Goal: Information Seeking & Learning: Understand process/instructions

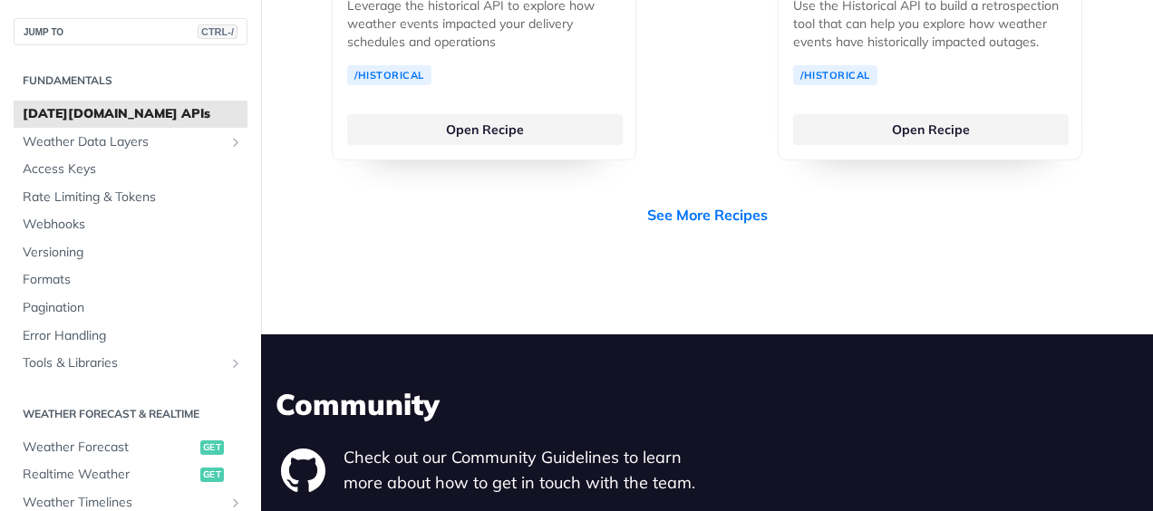
scroll to position [5308, 0]
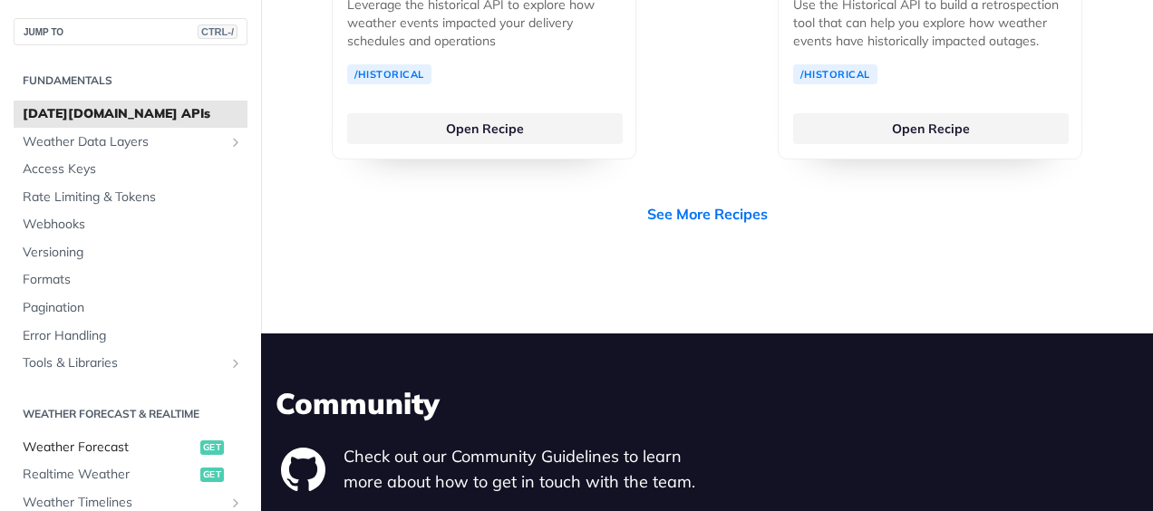
click at [96, 444] on span "Weather Forecast" at bounding box center [109, 448] width 173 height 18
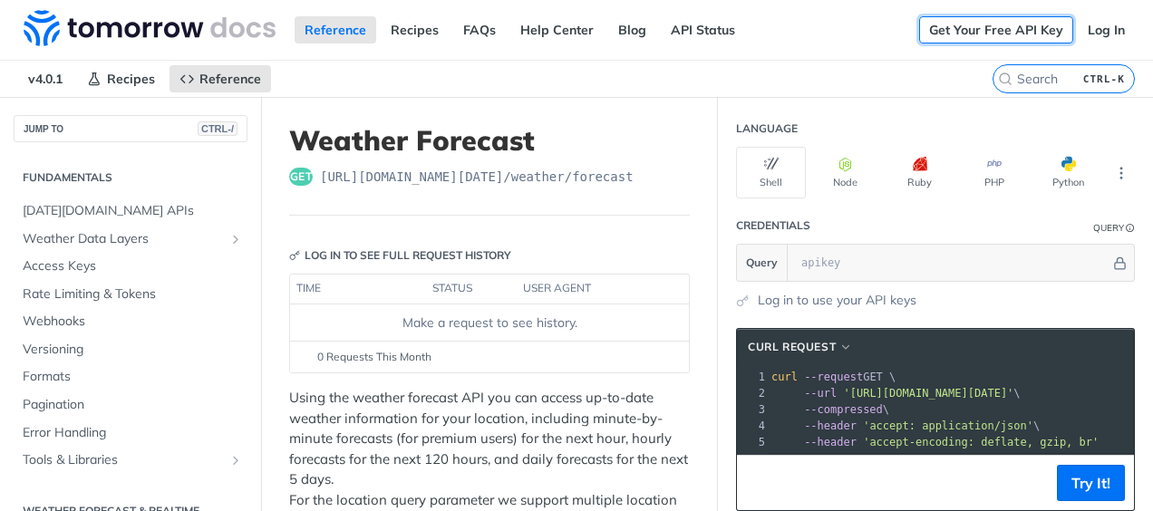
click at [970, 19] on link "Get Your Free API Key" at bounding box center [996, 29] width 154 height 27
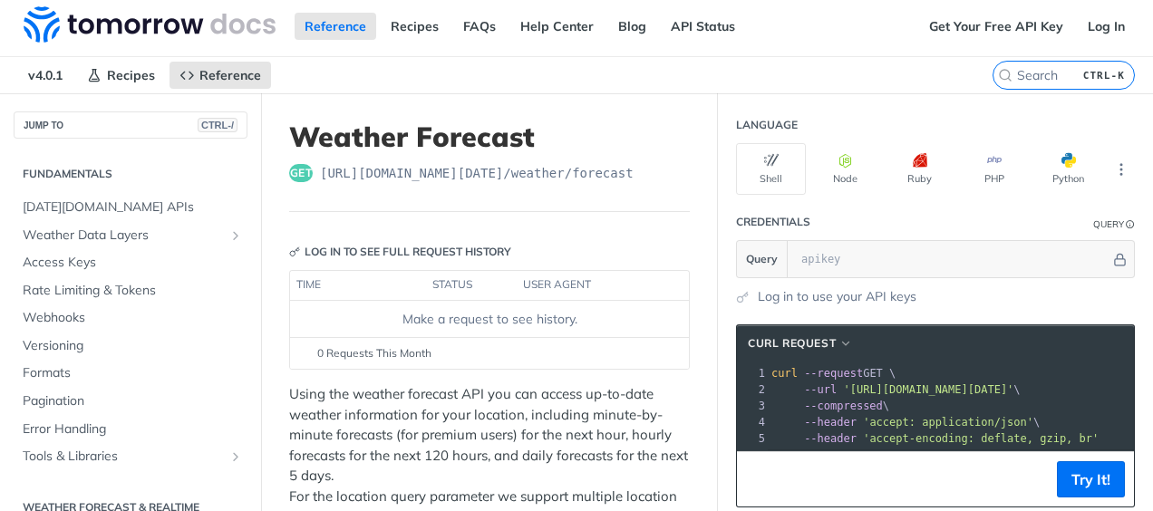
scroll to position [5, 0]
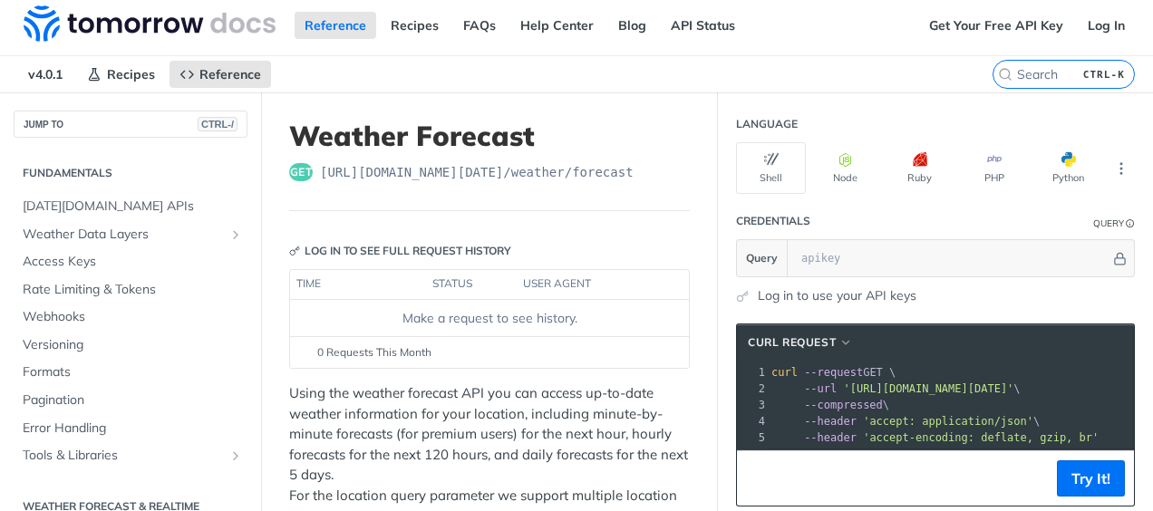
click at [761, 286] on link "Log in to use your API keys" at bounding box center [837, 295] width 159 height 19
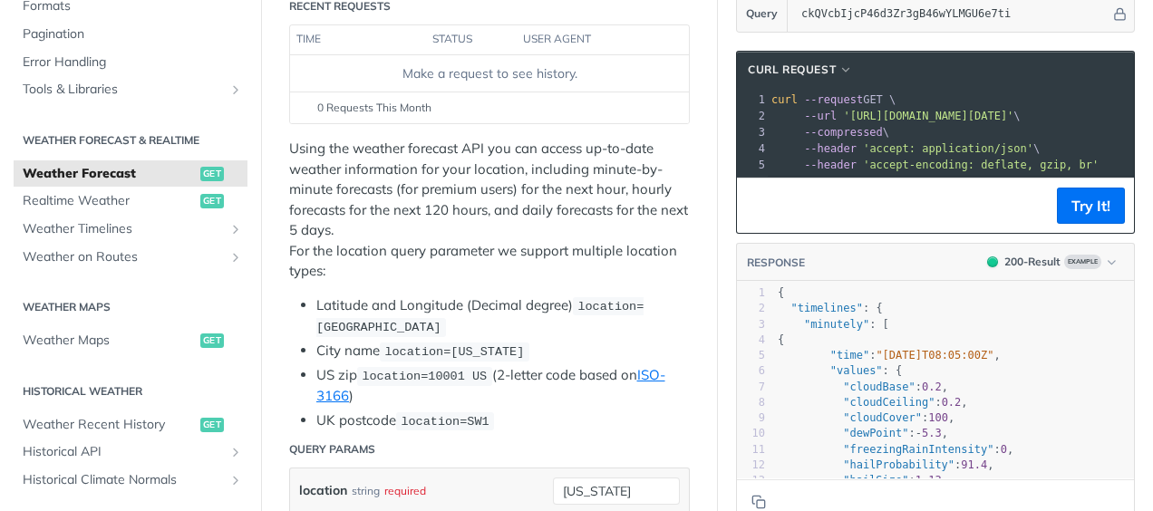
scroll to position [252, 0]
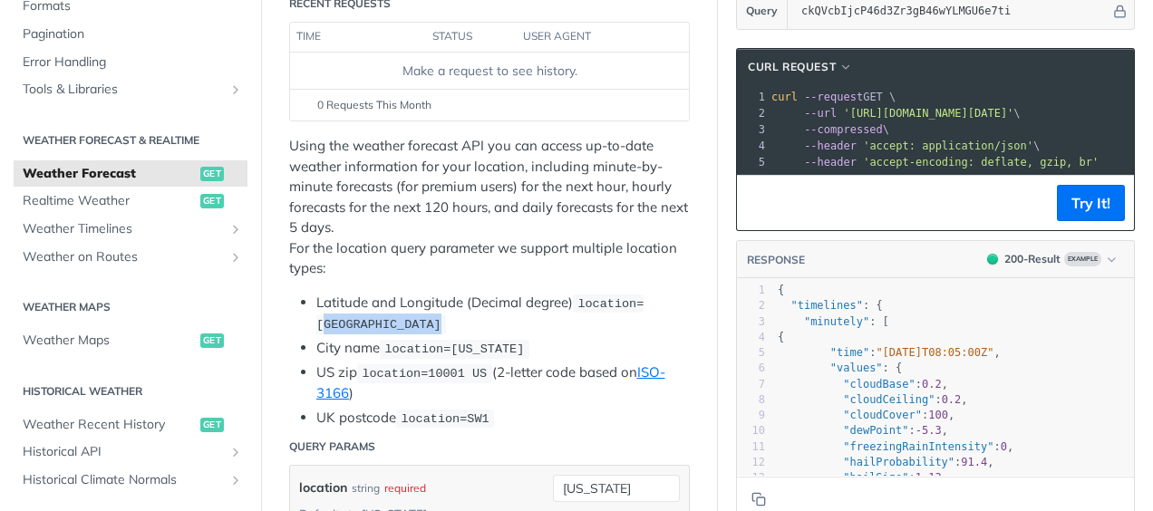
drag, startPoint x: 495, startPoint y: 321, endPoint x: 391, endPoint y: 319, distance: 104.3
click at [391, 319] on span "location=42.3478, -71.0466" at bounding box center [479, 314] width 327 height 34
click at [486, 315] on span "location=42.3478, -71.0466" at bounding box center [479, 314] width 327 height 34
click at [495, 317] on span "location=42.3478, -71.0466" at bounding box center [479, 314] width 327 height 34
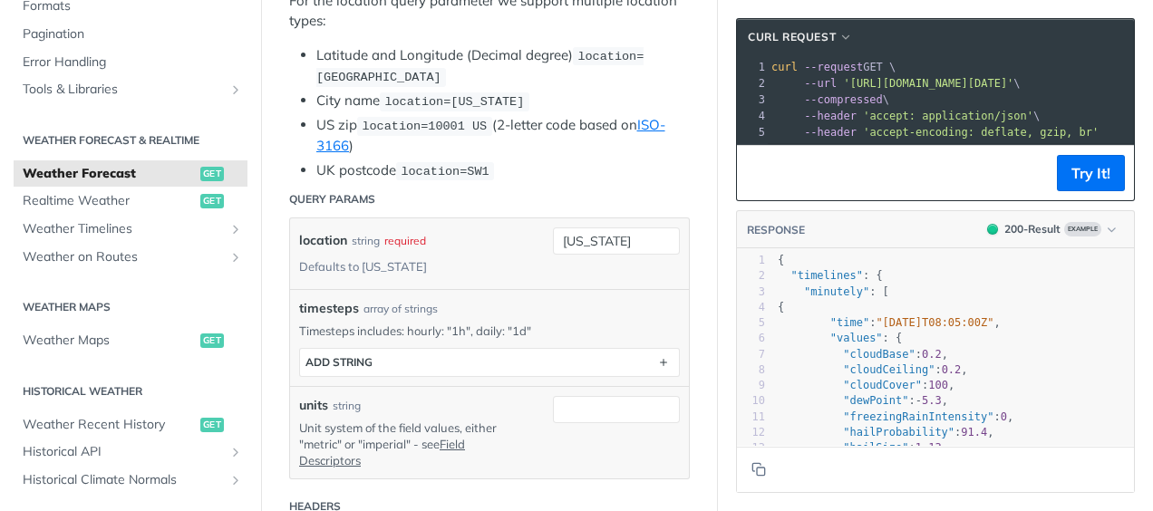
scroll to position [500, 0]
drag, startPoint x: 615, startPoint y: 231, endPoint x: 550, endPoint y: 219, distance: 65.4
click at [550, 219] on div "location string required Defaults to new york new york required type : string U…" at bounding box center [489, 253] width 399 height 71
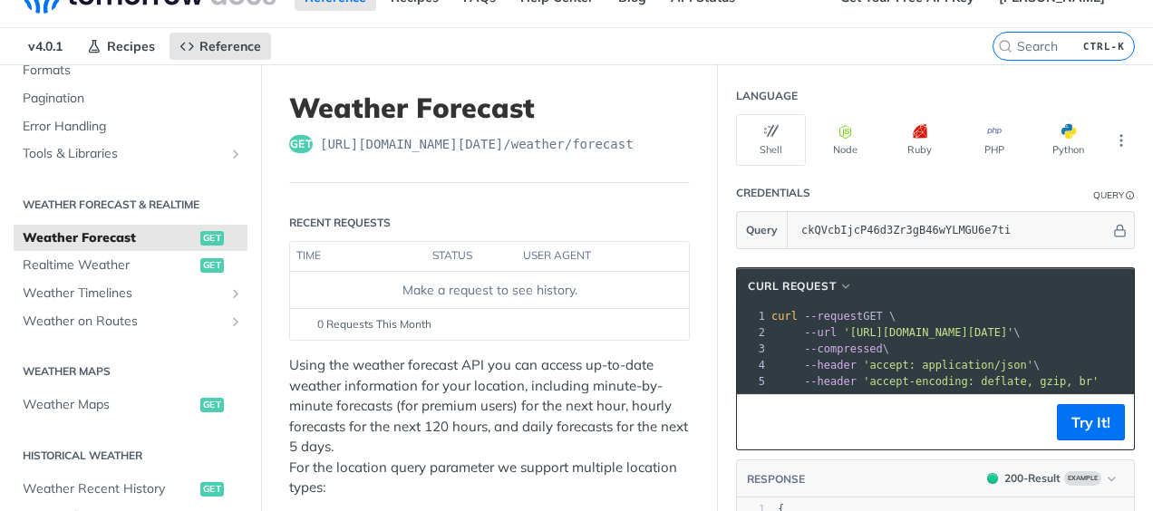
scroll to position [0, 0]
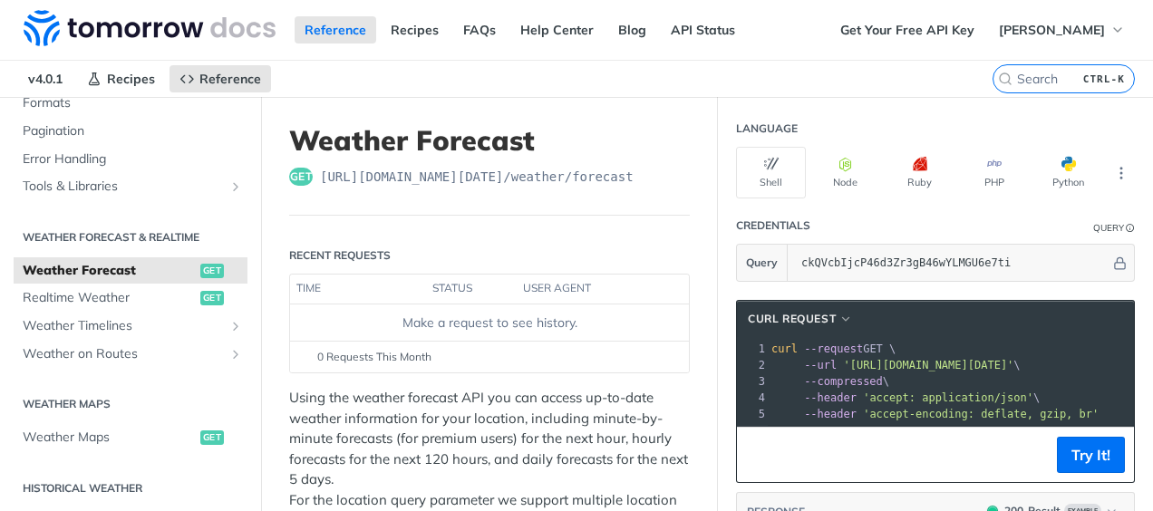
type input "caith"
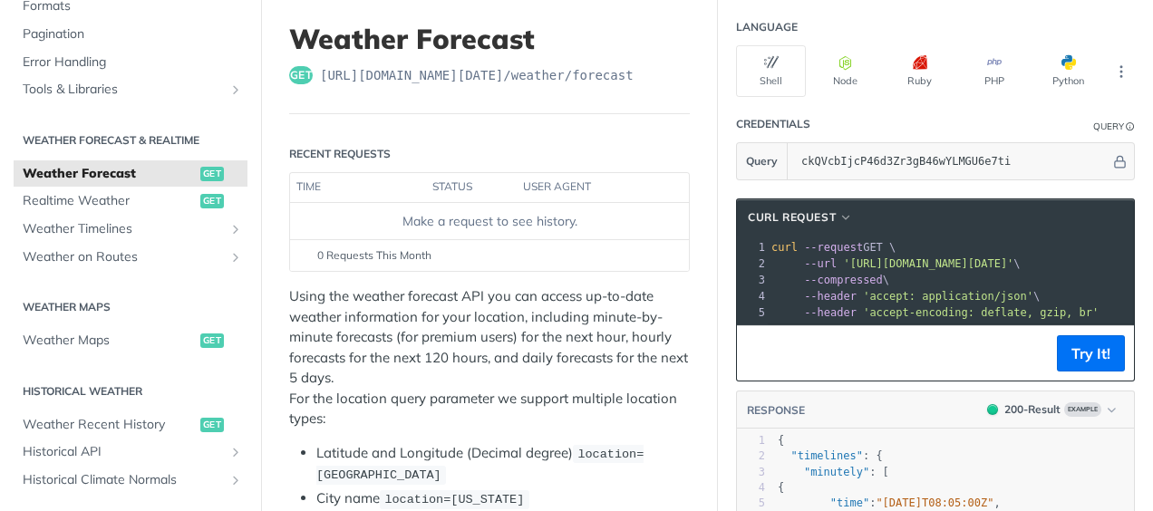
scroll to position [102, 0]
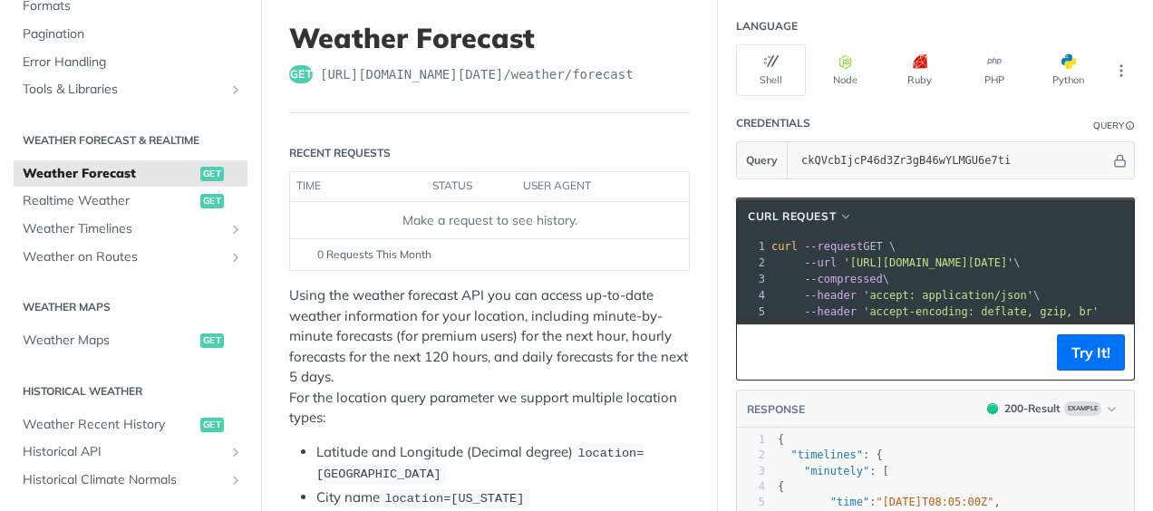
click at [326, 76] on span "https://api.tomorrow.io/v4 /weather/forecast" at bounding box center [477, 74] width 314 height 18
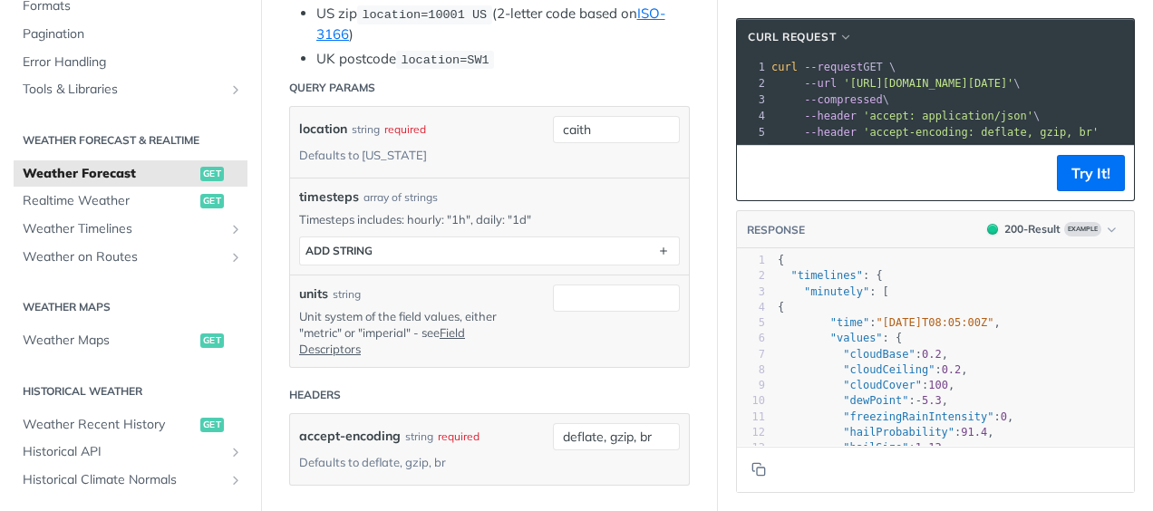
scroll to position [612, 0]
drag, startPoint x: 594, startPoint y: 124, endPoint x: 544, endPoint y: 110, distance: 51.9
click at [553, 115] on input "caith" at bounding box center [616, 128] width 127 height 27
click at [522, 69] on header "Query Params" at bounding box center [489, 87] width 401 height 36
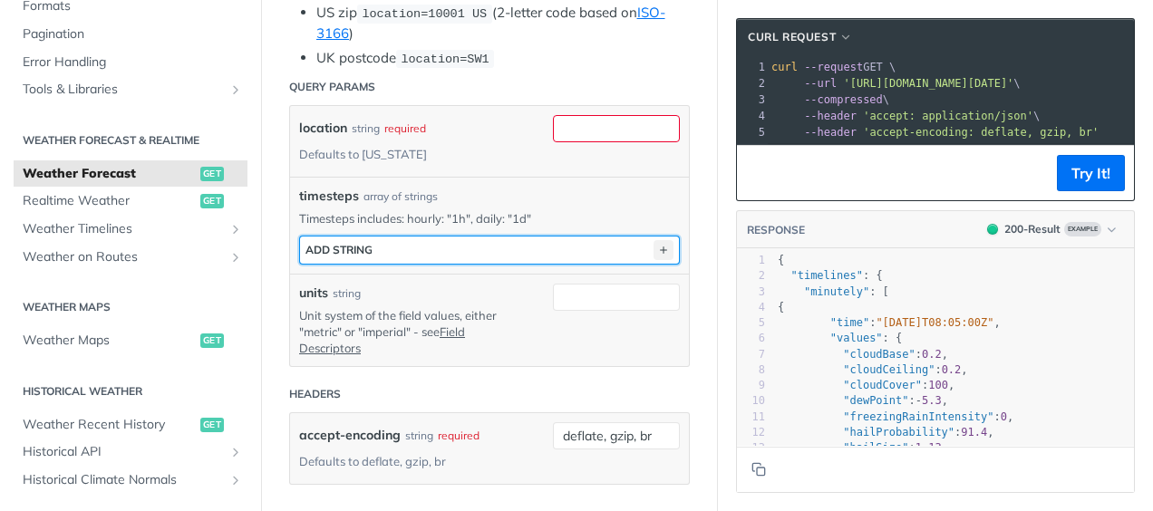
click at [654, 240] on icon "button" at bounding box center [664, 250] width 20 height 20
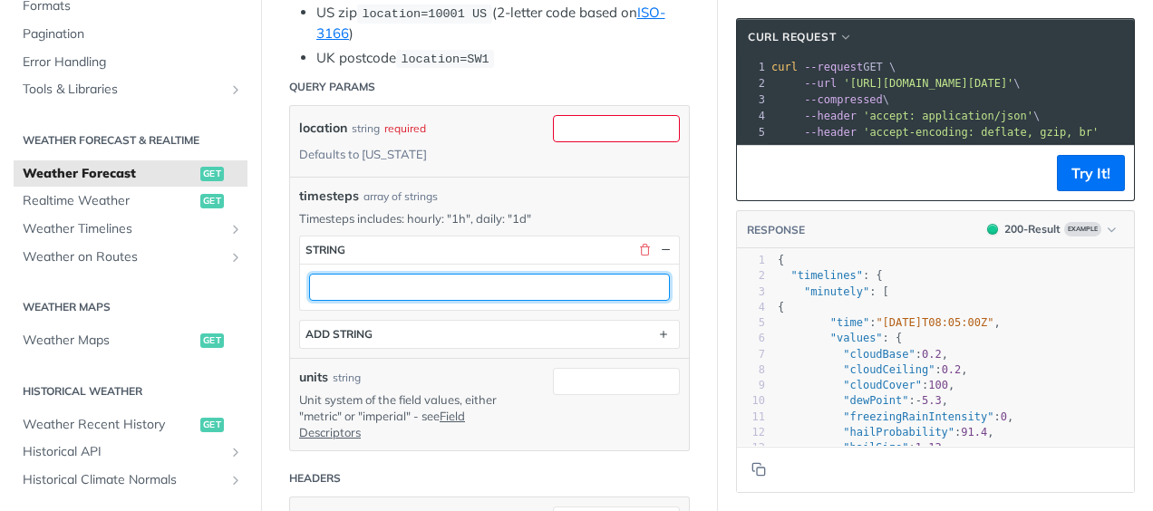
click at [450, 276] on input "text" at bounding box center [489, 287] width 361 height 27
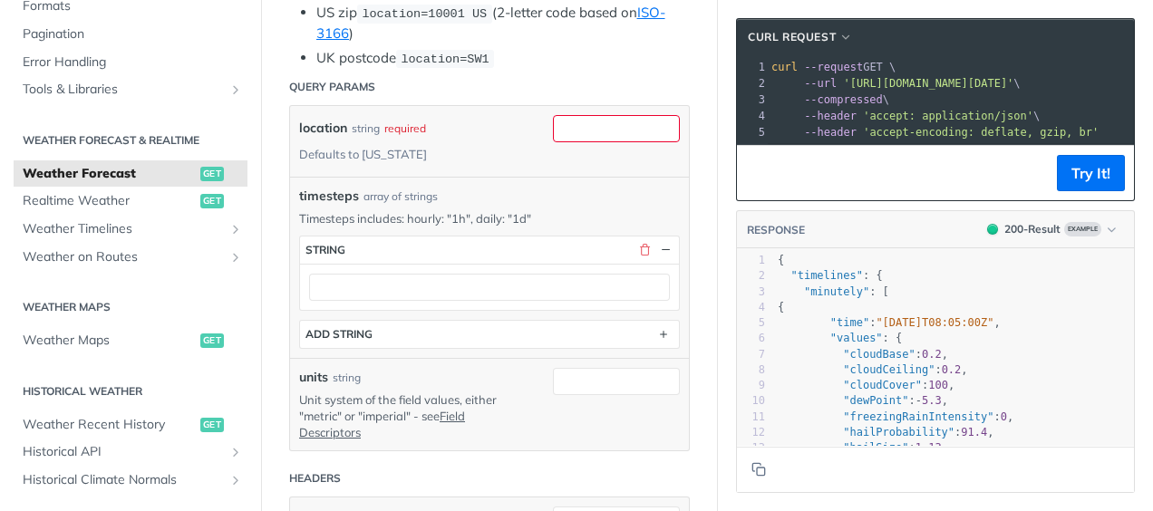
click at [593, 187] on div "timesteps array of strings" at bounding box center [489, 196] width 381 height 19
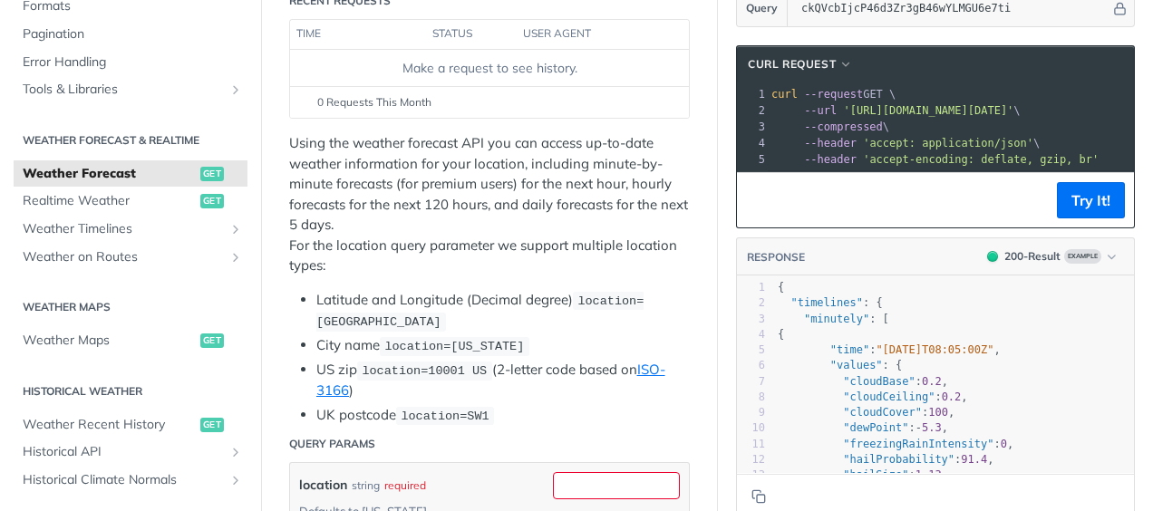
scroll to position [0, 0]
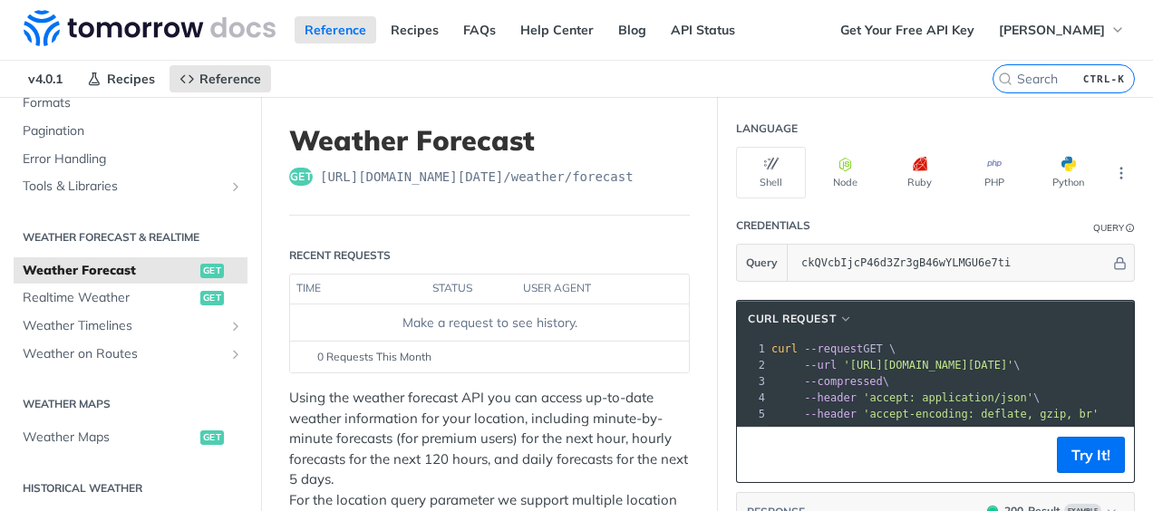
click at [1069, 47] on div "Get Your Free API Key Maia Hughes Woods" at bounding box center [991, 30] width 323 height 60
click at [1079, 40] on button "Maia Hughes Woods" at bounding box center [1062, 29] width 146 height 27
click at [674, 71] on nav "v4.0.1 Recipes Reference" at bounding box center [496, 79] width 993 height 36
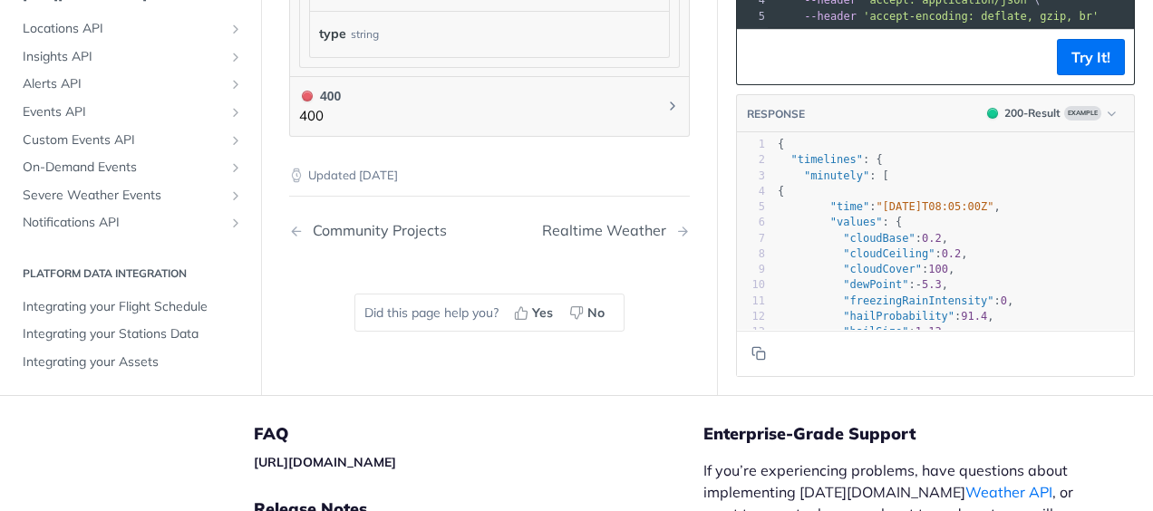
scroll to position [2416, 0]
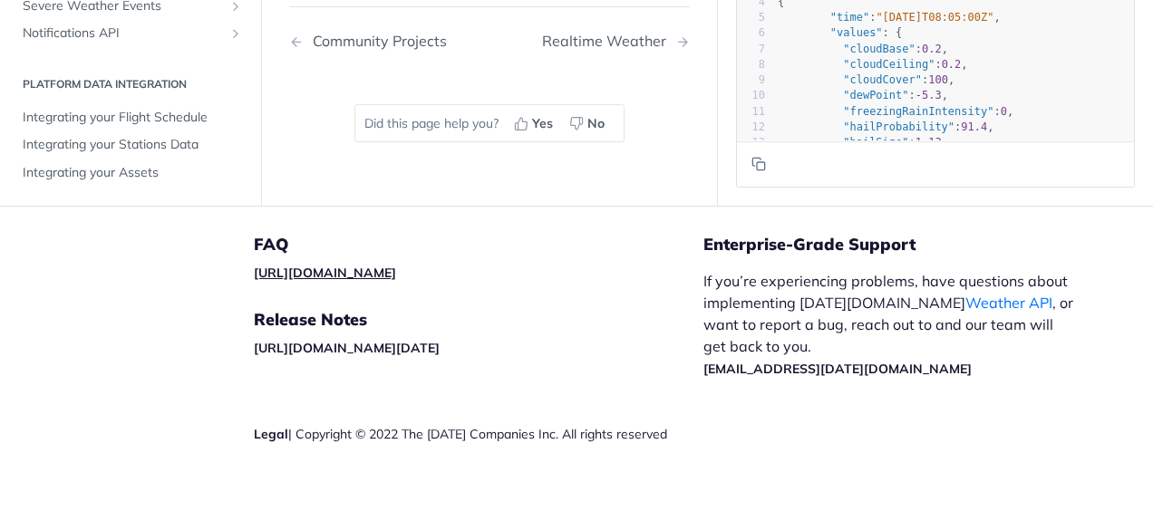
click at [392, 265] on link "https://tomorrowio.zendesk.com/" at bounding box center [325, 273] width 142 height 16
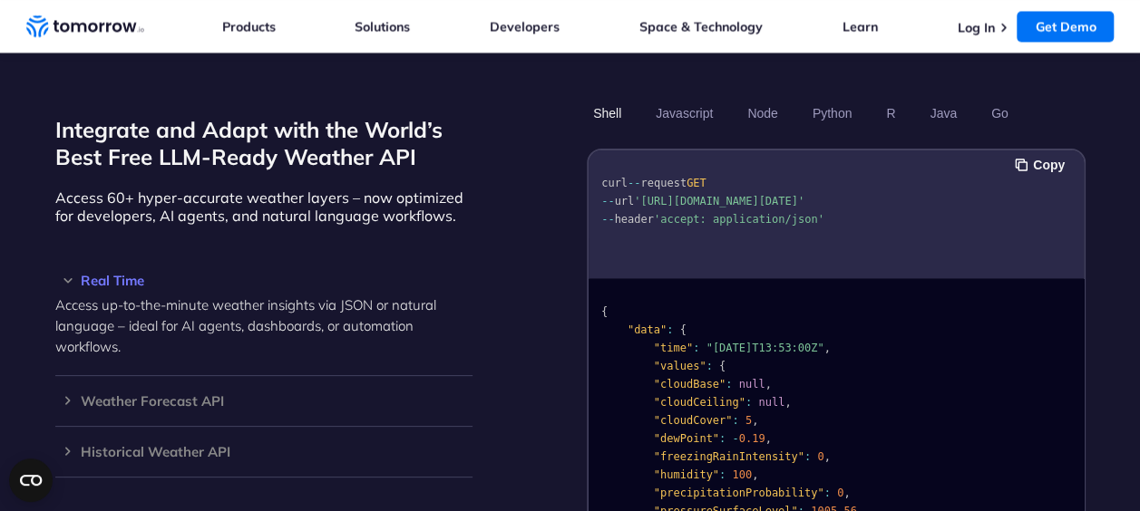
scroll to position [1541, 0]
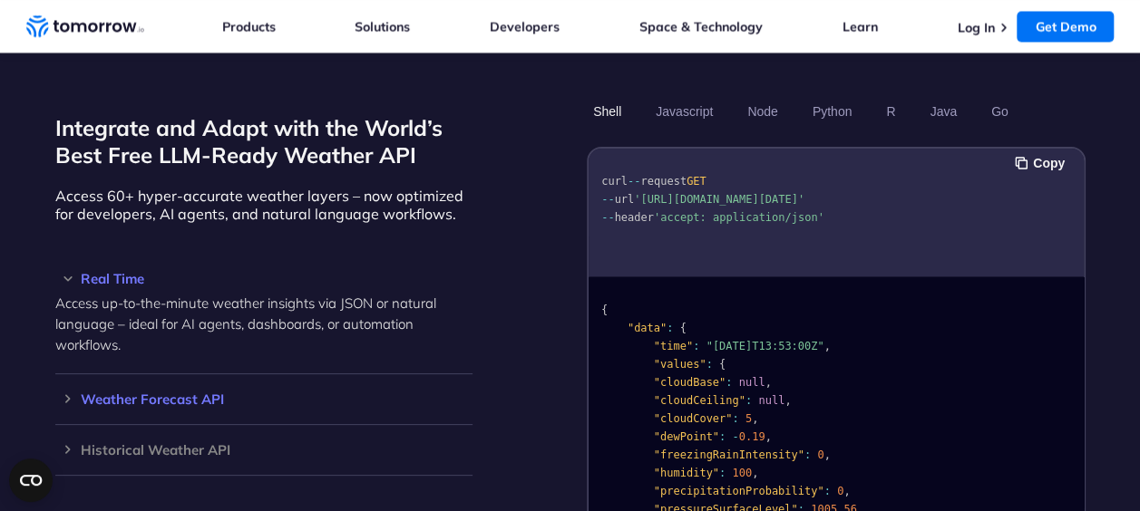
click at [55, 393] on h3 "Weather Forecast API" at bounding box center [263, 400] width 417 height 14
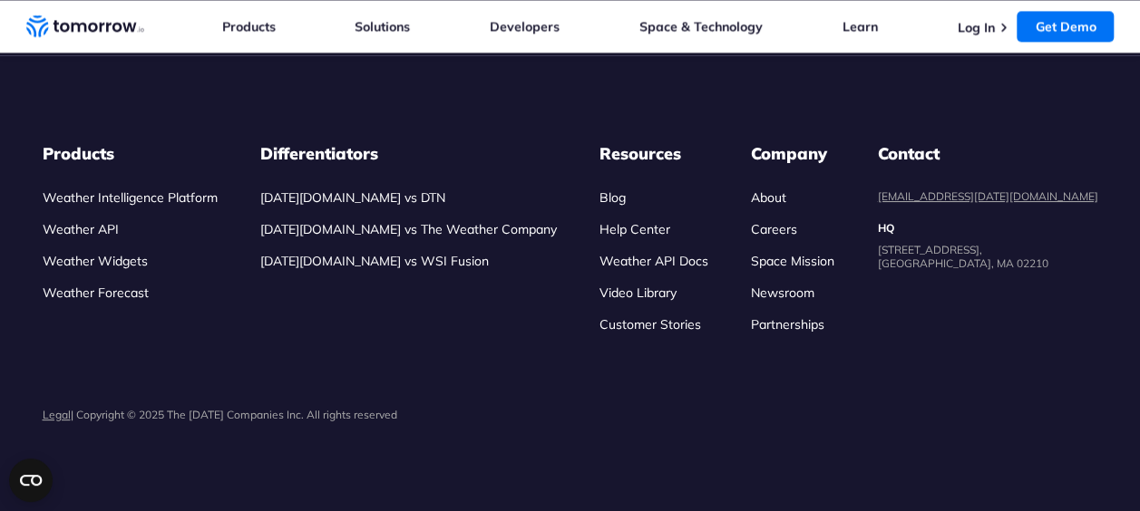
scroll to position [6803, 0]
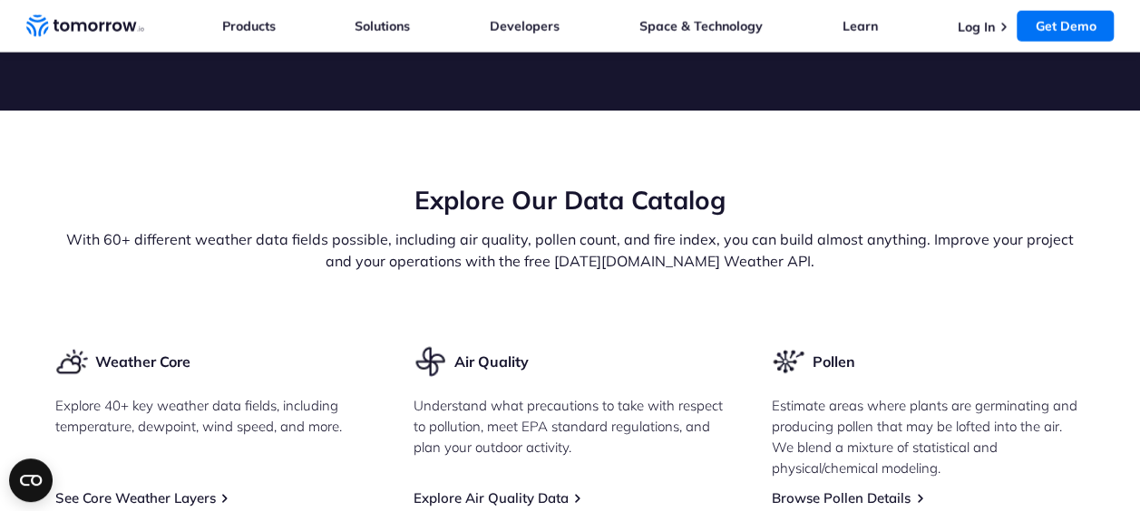
scroll to position [2132, 0]
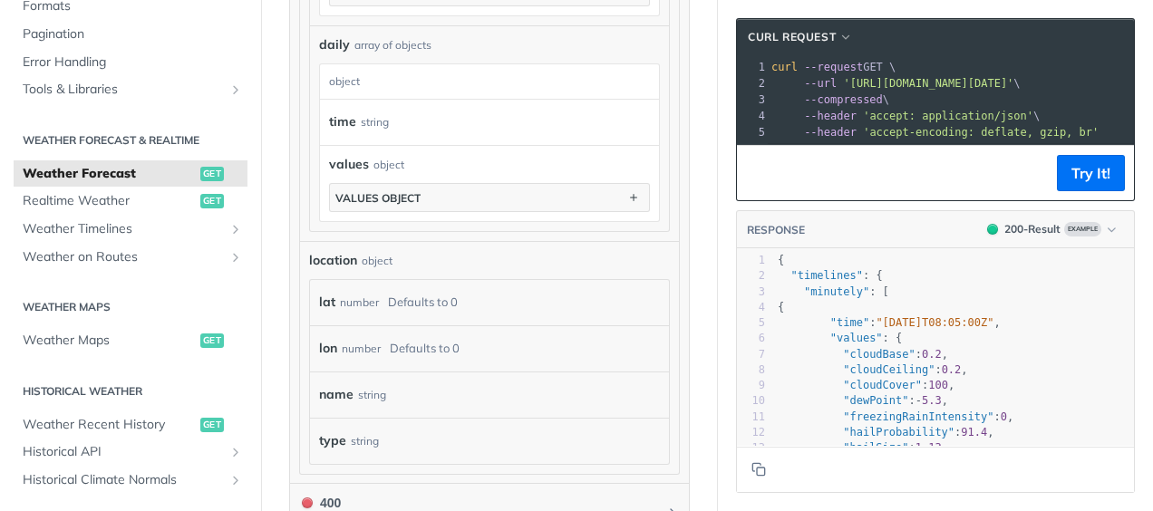
scroll to position [1736, 0]
click at [383, 190] on div "values object" at bounding box center [377, 197] width 85 height 14
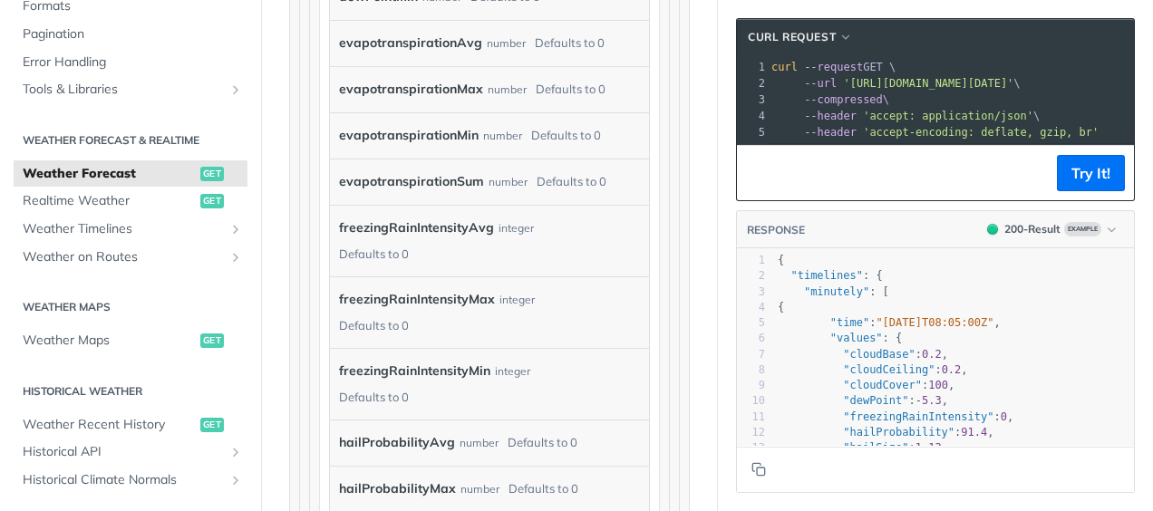
scroll to position [2489, 0]
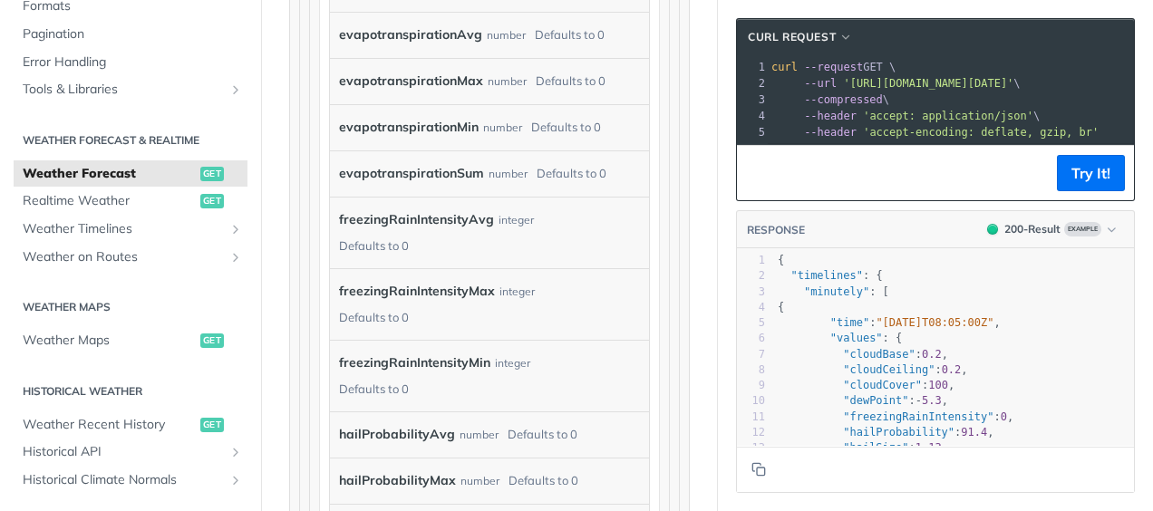
click at [718, 276] on section "cURL Request xxxxxxxxxx 1 curl --request GET \ 2 --url 'https://api.tomorrow.io…" at bounding box center [935, 255] width 435 height 511
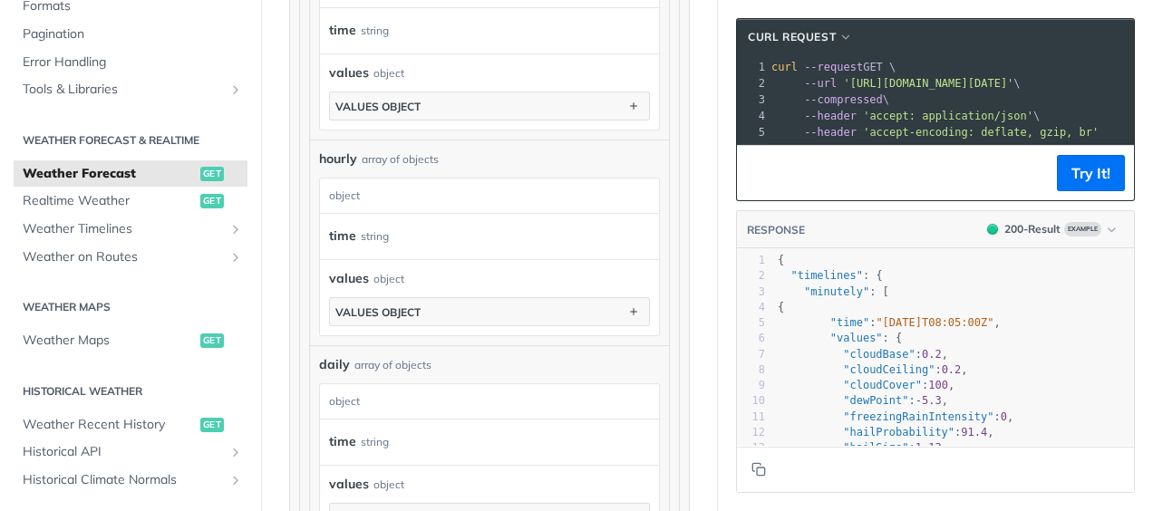
scroll to position [1485, 0]
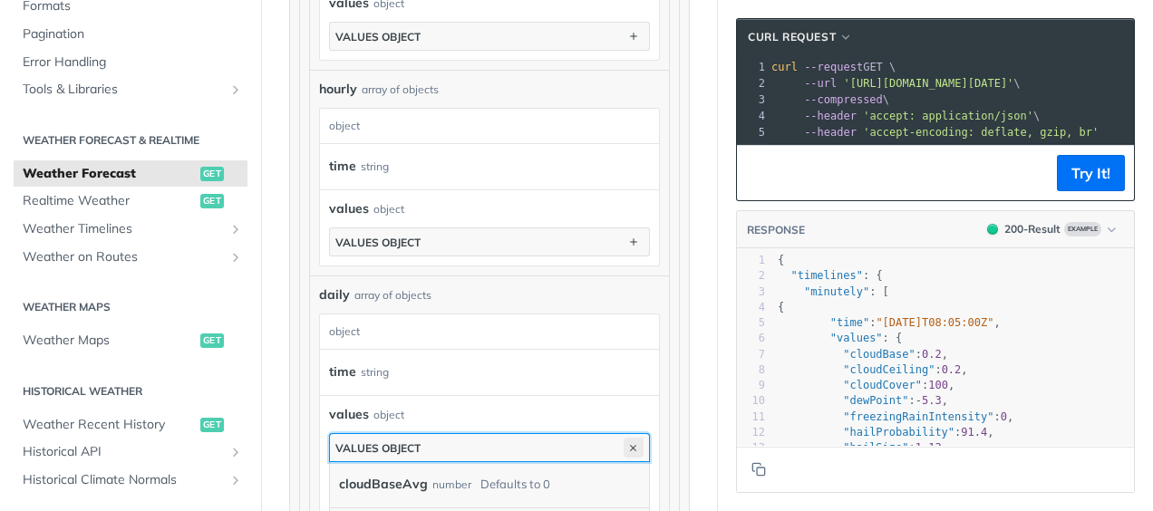
click at [624, 438] on icon "button" at bounding box center [634, 448] width 20 height 20
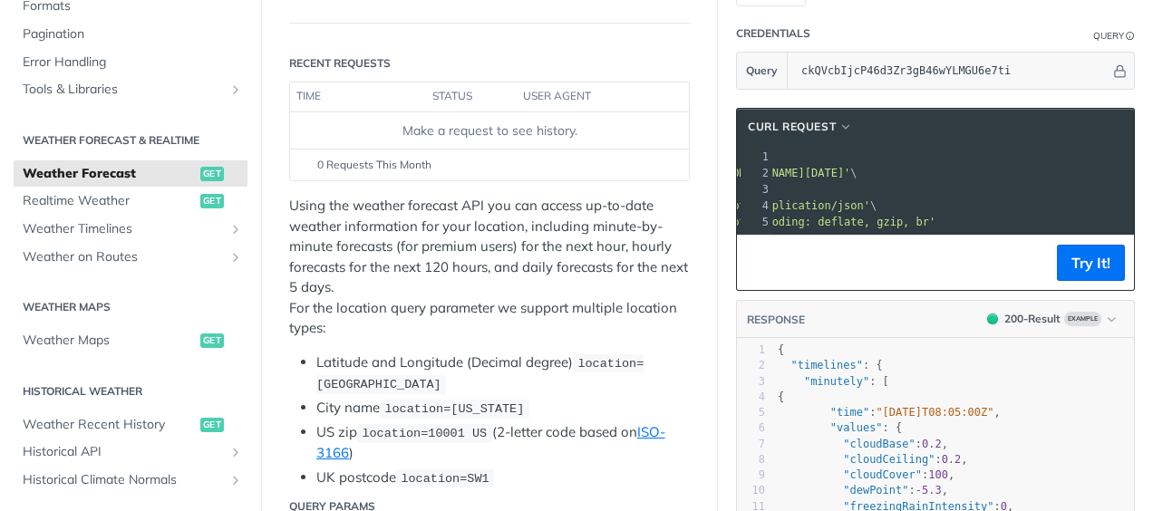
scroll to position [0, 0]
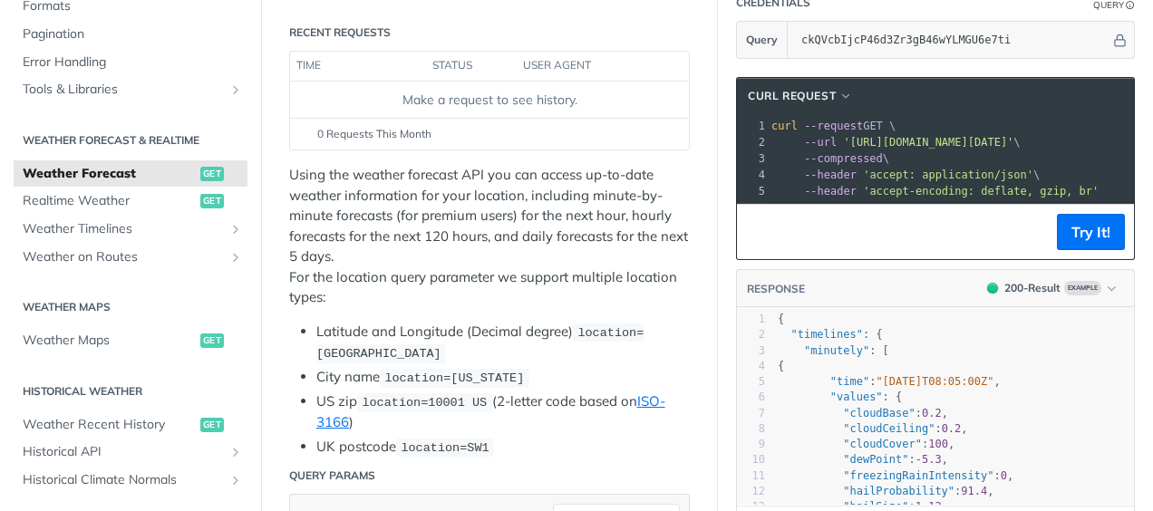
drag, startPoint x: 890, startPoint y: 181, endPoint x: 874, endPoint y: 164, distance: 23.7
click at [874, 167] on pre "--header 'accept: application/json' \" at bounding box center [1124, 175] width 713 height 16
